Goal: Task Accomplishment & Management: Complete application form

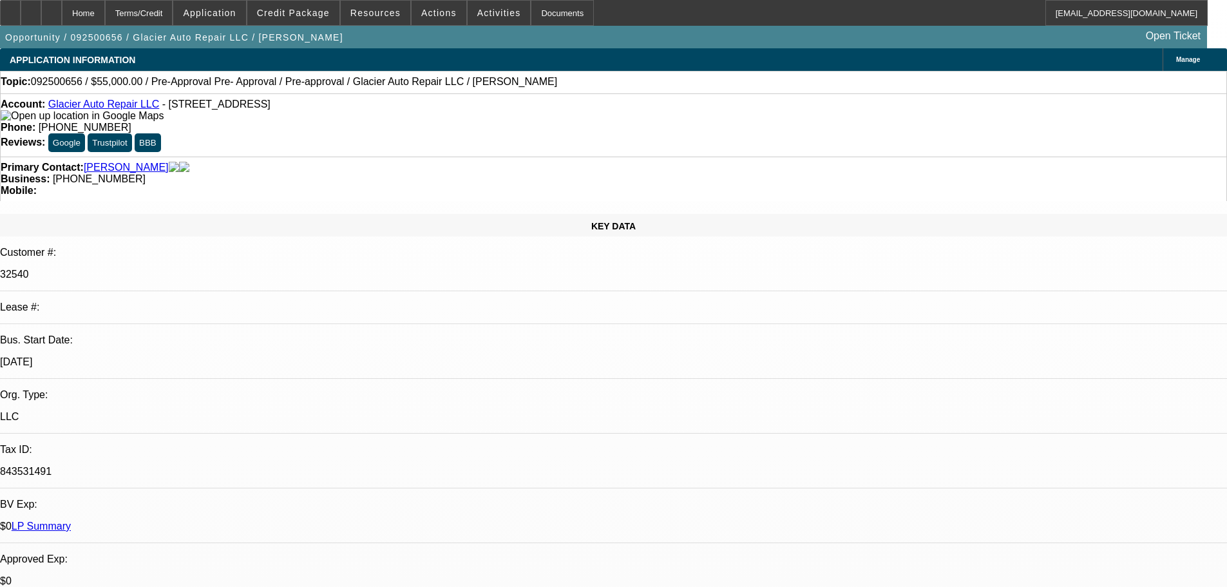
select select "0"
select select "0.1"
select select "4"
select select "0"
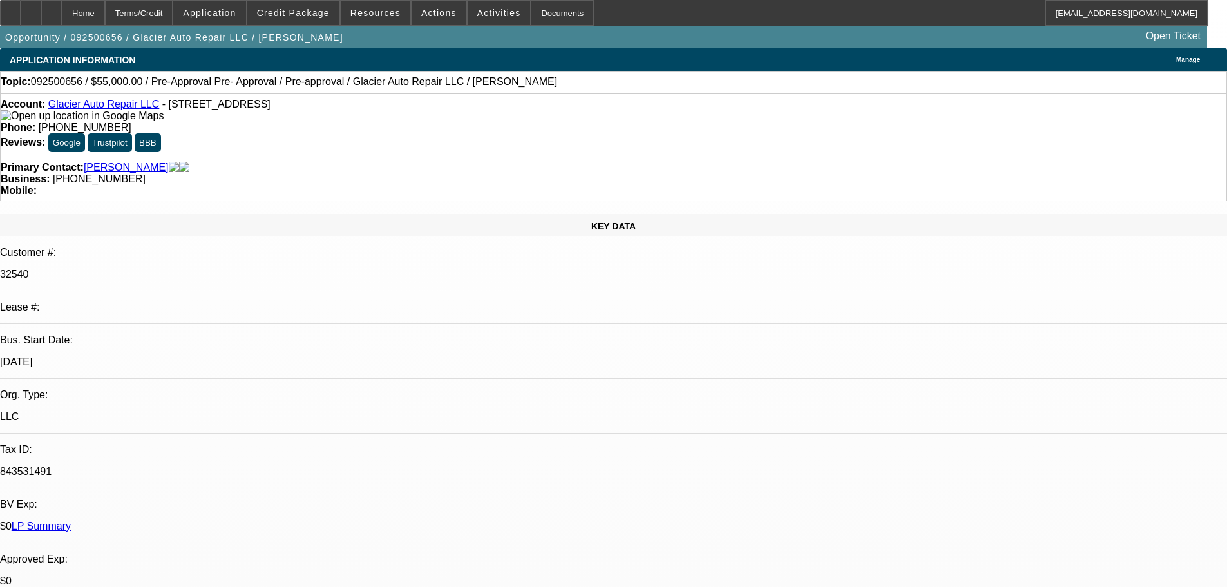
select select "0"
select select "0.1"
select select "4"
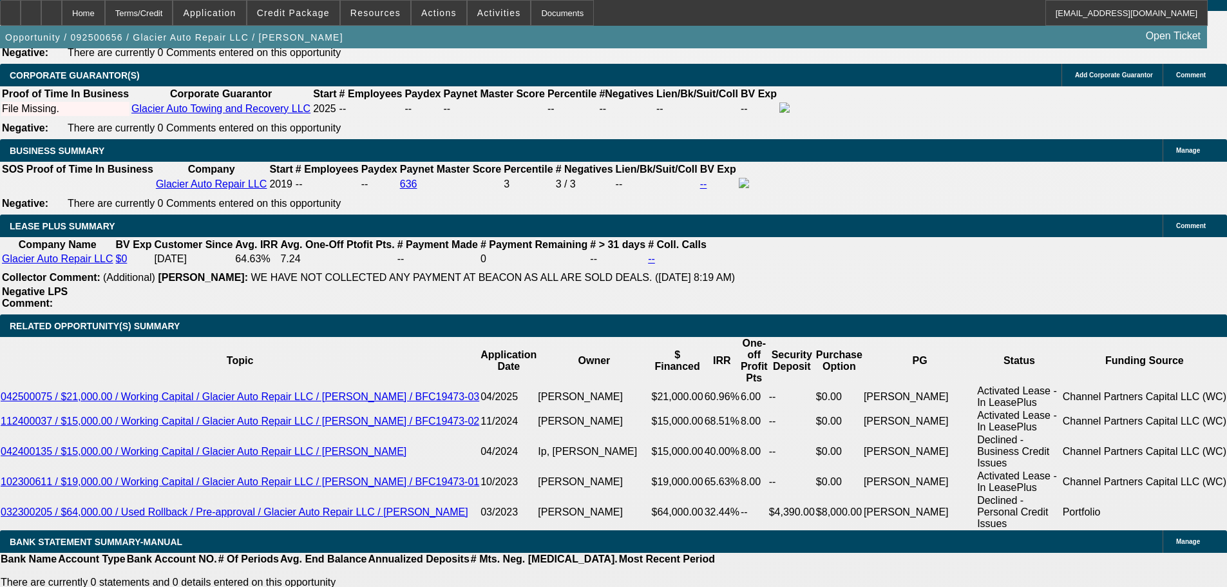
drag, startPoint x: 504, startPoint y: 305, endPoint x: 538, endPoint y: 498, distance: 196.2
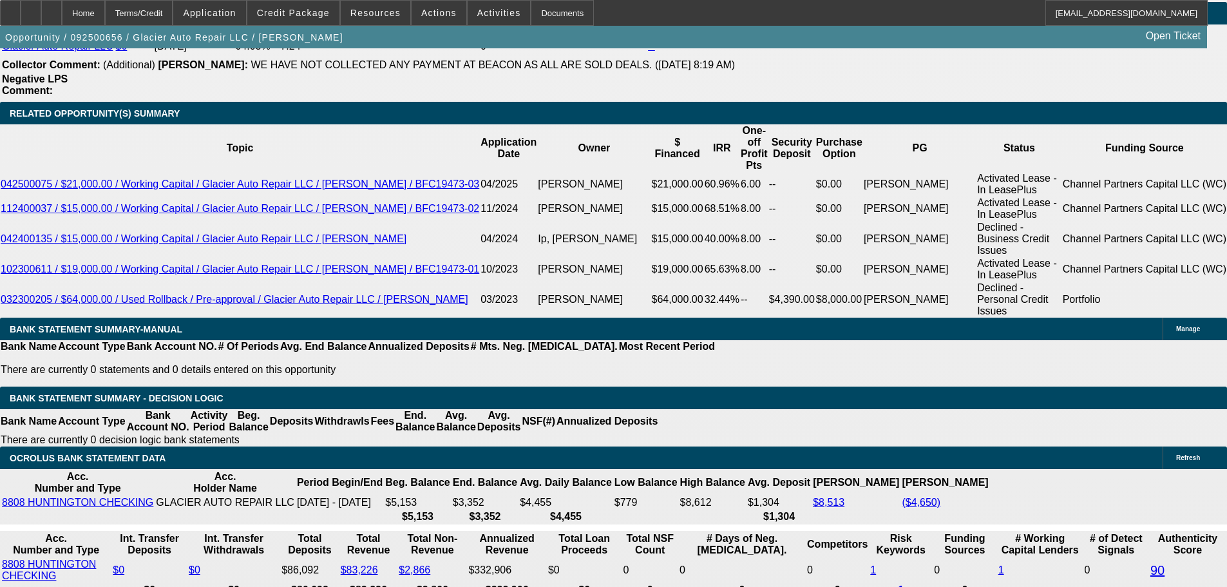
scroll to position [2024, 0]
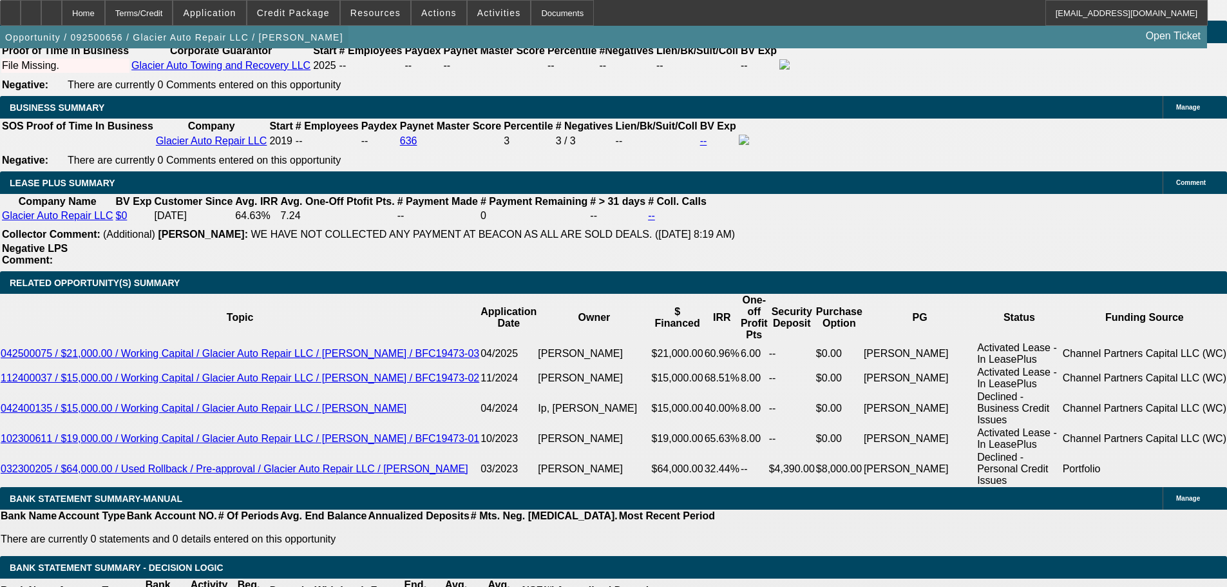
drag, startPoint x: 93, startPoint y: 23, endPoint x: 93, endPoint y: 42, distance: 18.7
click at [52, 8] on icon at bounding box center [52, 8] width 0 height 0
